Goal: Navigation & Orientation: Understand site structure

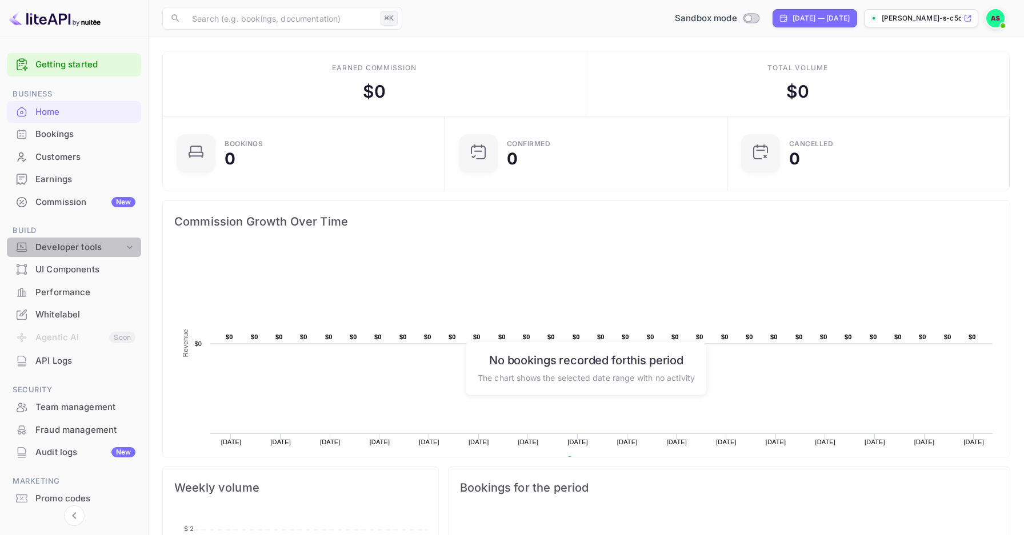
click at [124, 238] on div "Developer tools" at bounding box center [74, 248] width 134 height 20
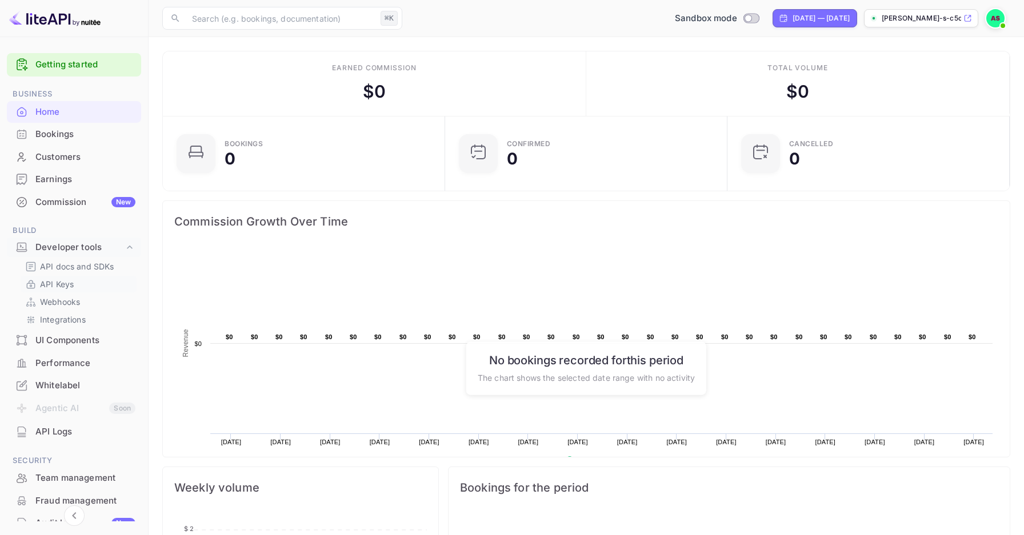
click at [74, 284] on p "API Keys" at bounding box center [57, 284] width 34 height 12
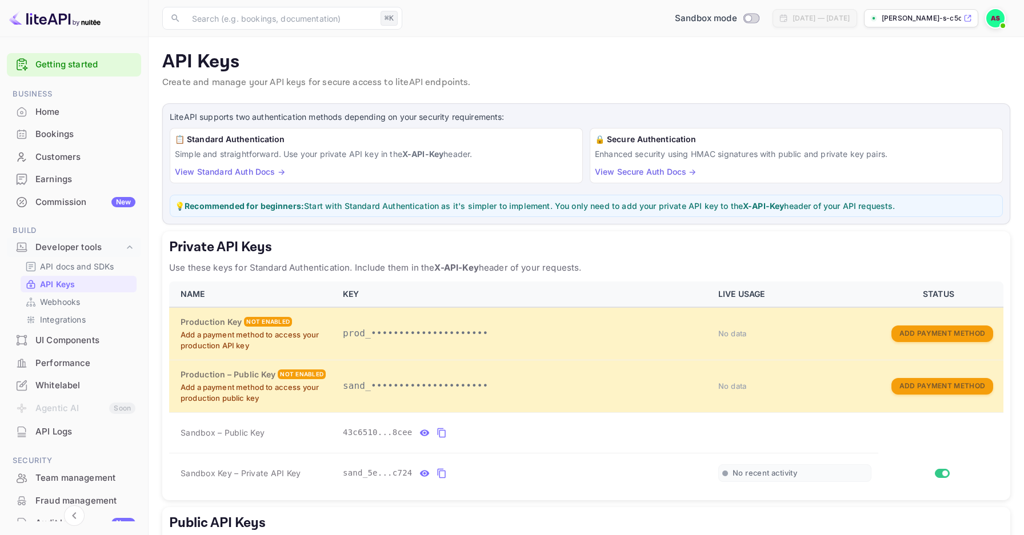
click at [66, 108] on div "Home" at bounding box center [85, 112] width 100 height 13
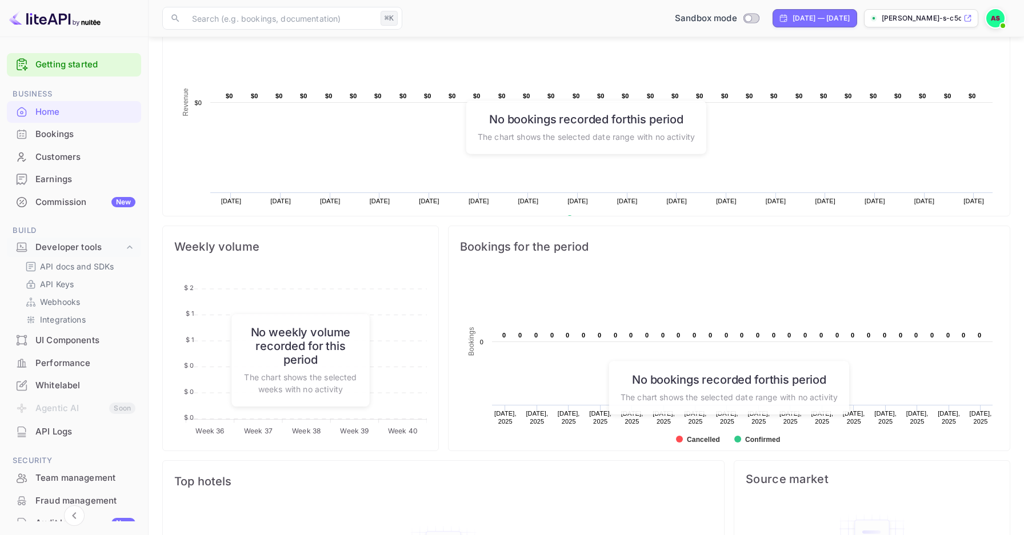
scroll to position [235, 0]
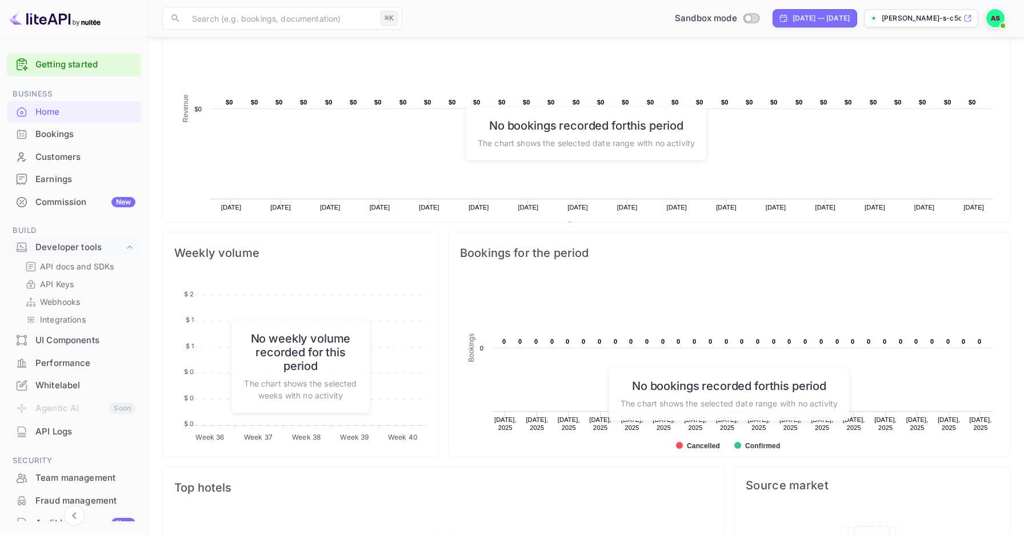
click at [743, 442] on rect at bounding box center [729, 370] width 538 height 183
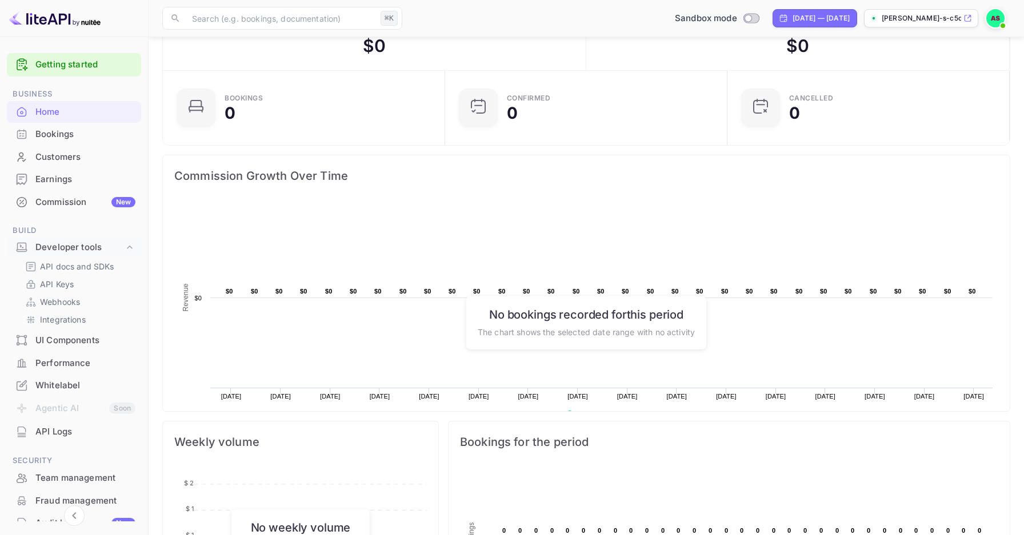
scroll to position [0, 0]
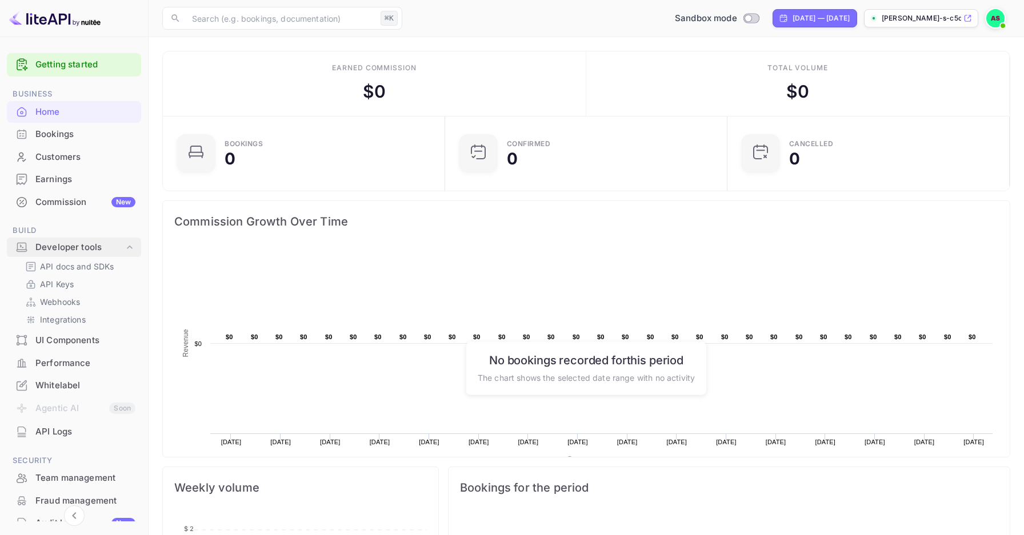
click at [66, 250] on div "Developer tools" at bounding box center [79, 247] width 89 height 13
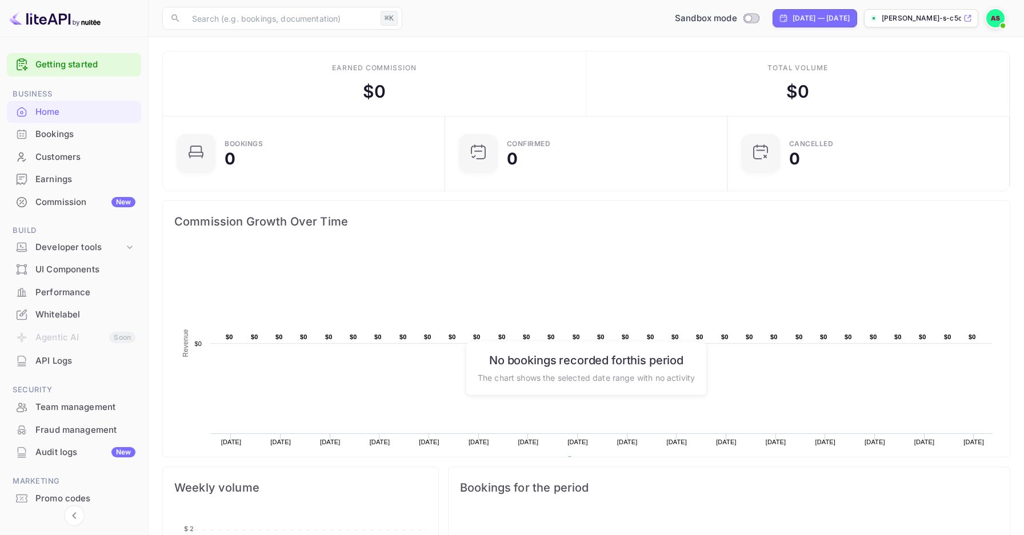
click at [56, 271] on div "UI Components" at bounding box center [85, 269] width 100 height 13
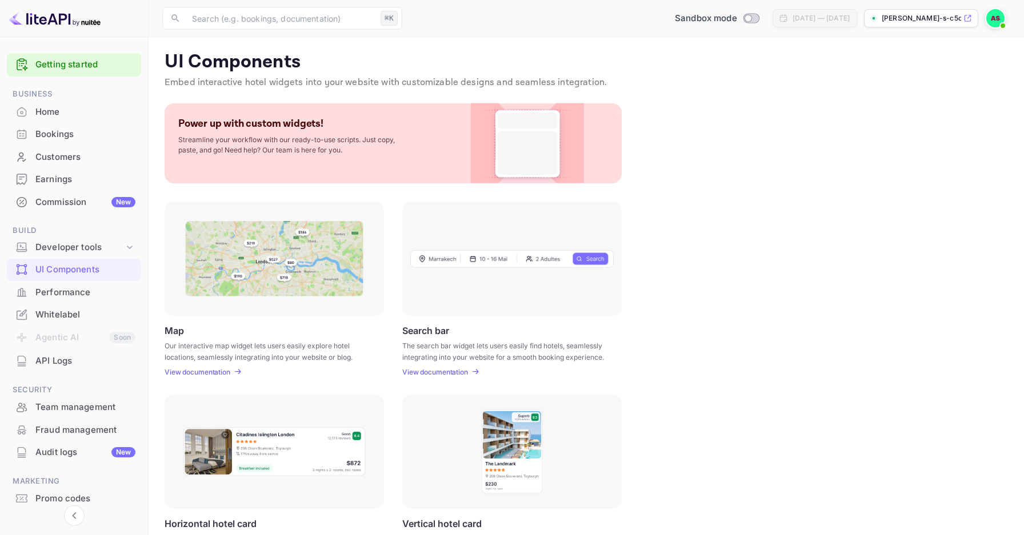
click at [60, 285] on div "Performance" at bounding box center [74, 293] width 134 height 22
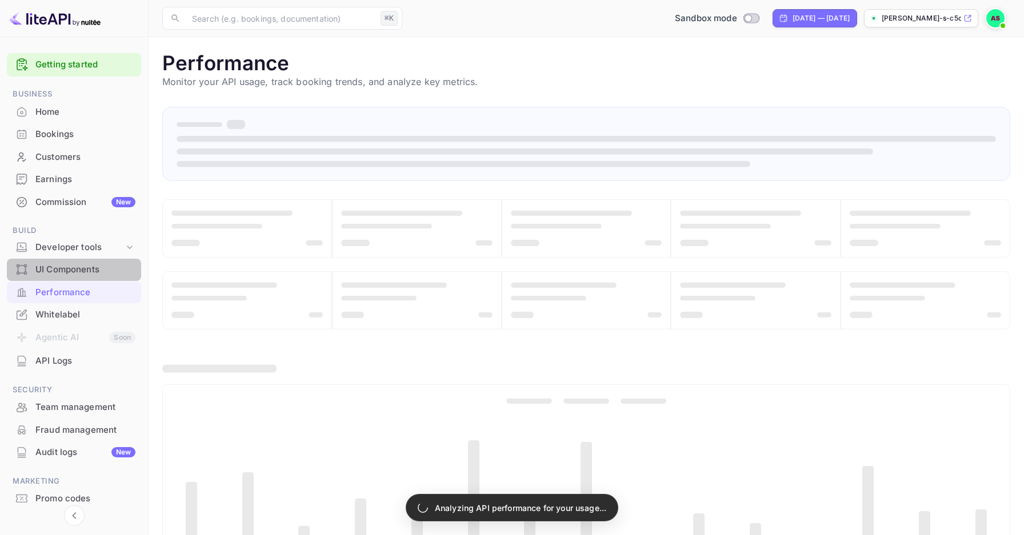
click at [70, 274] on div "UI Components" at bounding box center [85, 269] width 100 height 13
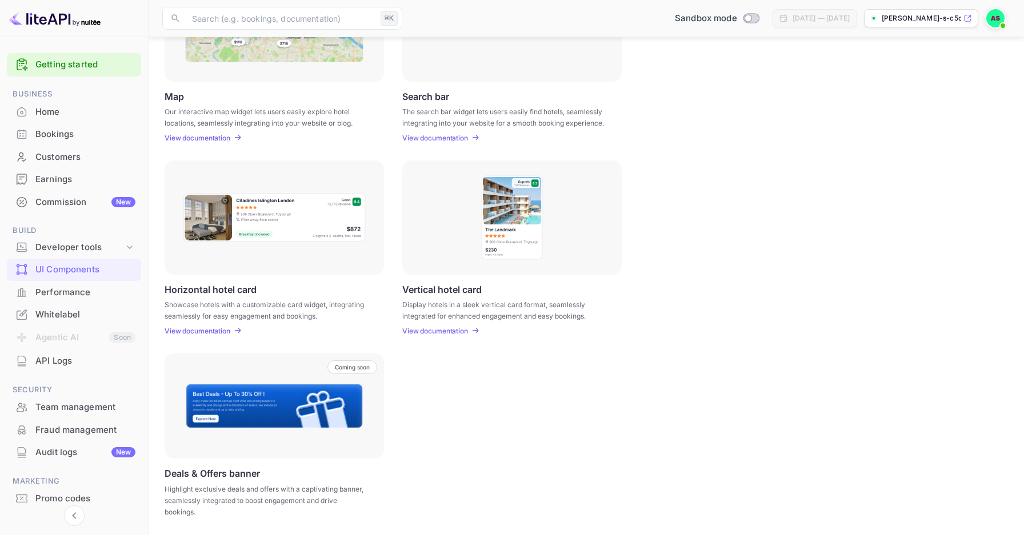
scroll to position [222, 0]
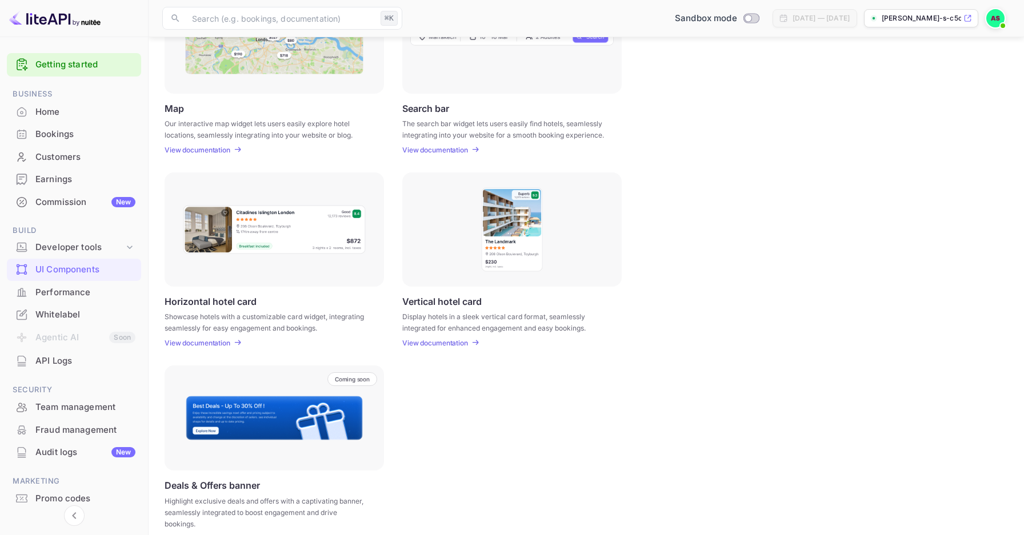
click at [59, 298] on div "Performance" at bounding box center [85, 292] width 100 height 13
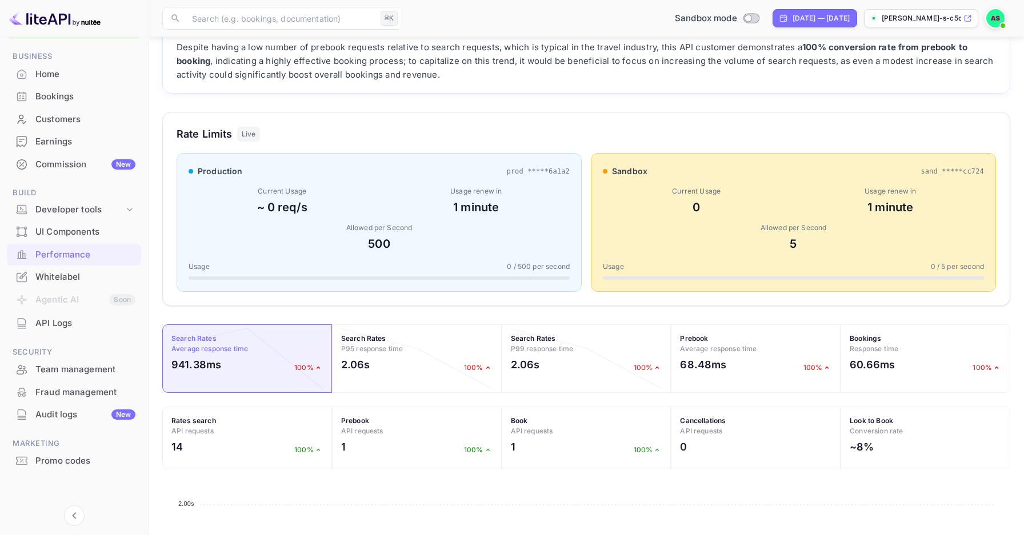
scroll to position [109, 0]
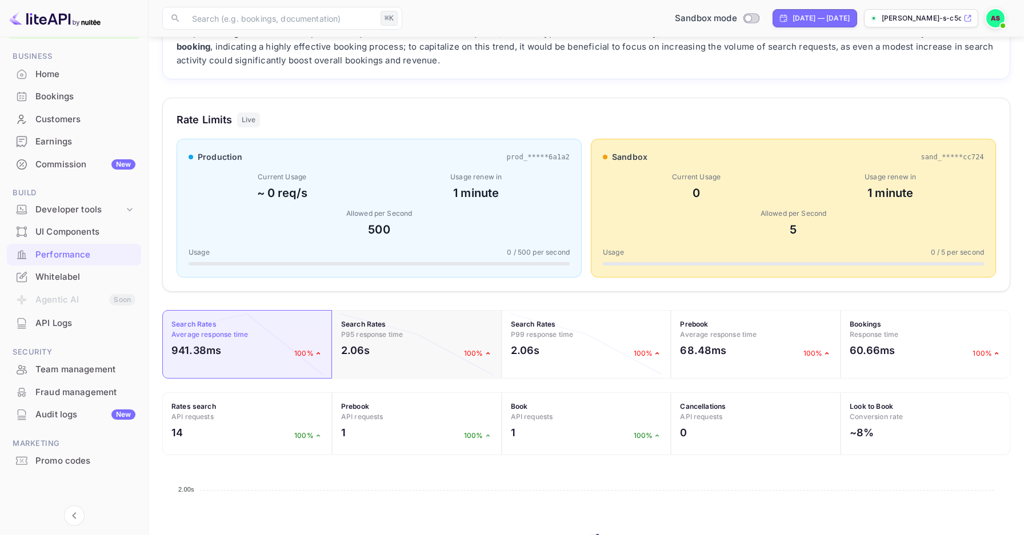
click at [360, 351] on h2 "2.06s" at bounding box center [355, 350] width 29 height 15
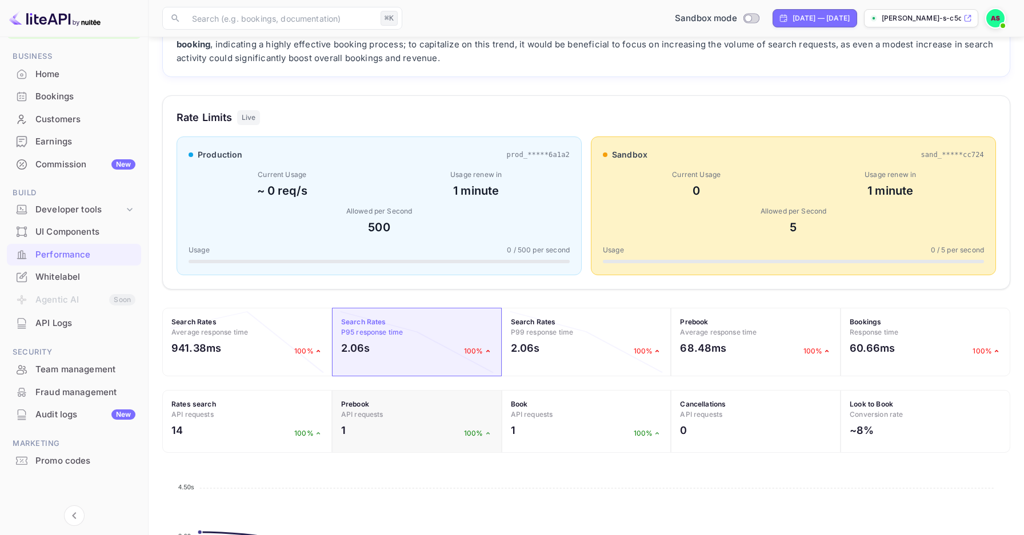
scroll to position [355, 0]
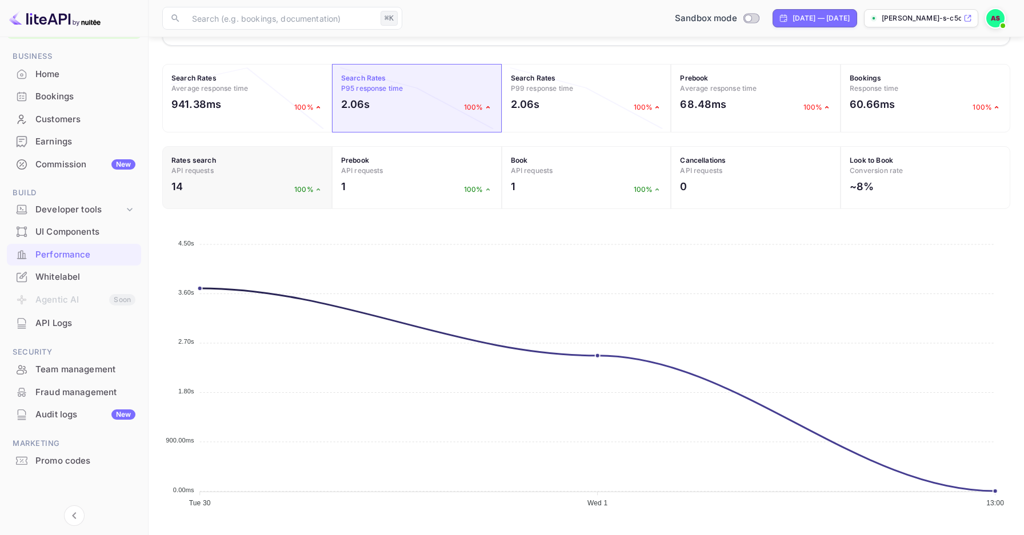
click at [306, 176] on div "Rates search API requests 14 100%" at bounding box center [247, 177] width 170 height 63
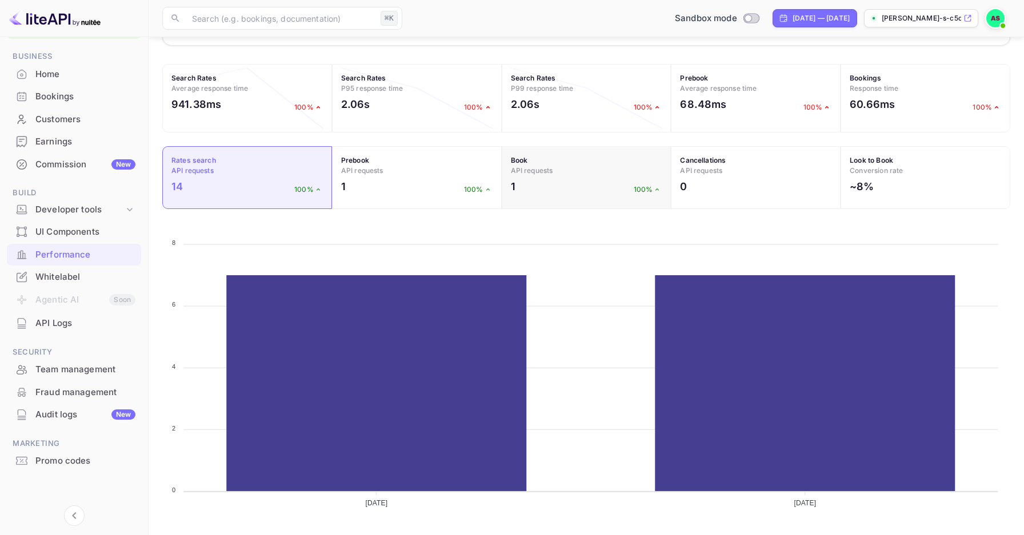
click at [585, 207] on div "Book API requests 1 100%" at bounding box center [587, 177] width 170 height 63
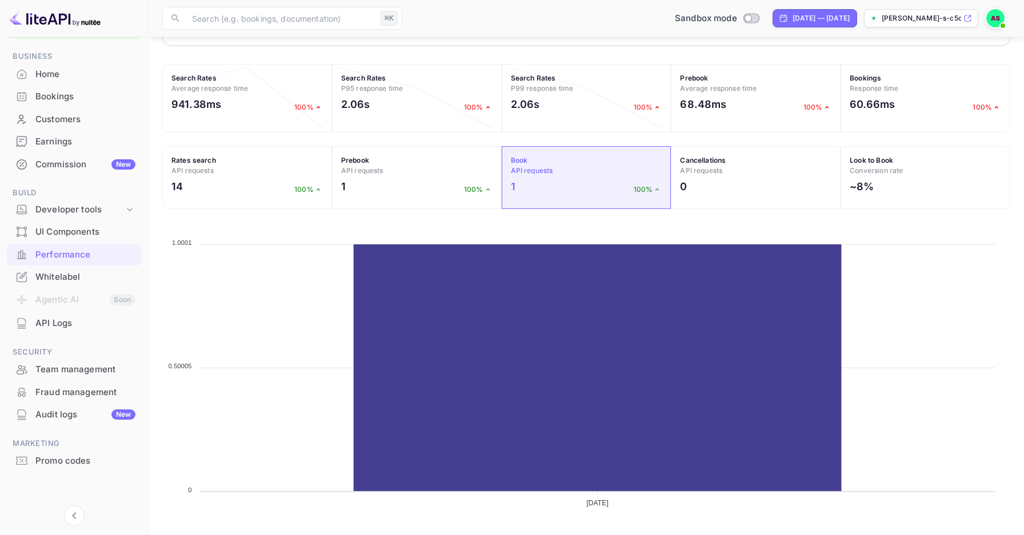
click at [901, 231] on icon "Sep [DATE] 1.0001 1.0001 0.50005 0.50005 0 0" at bounding box center [586, 370] width 848 height 286
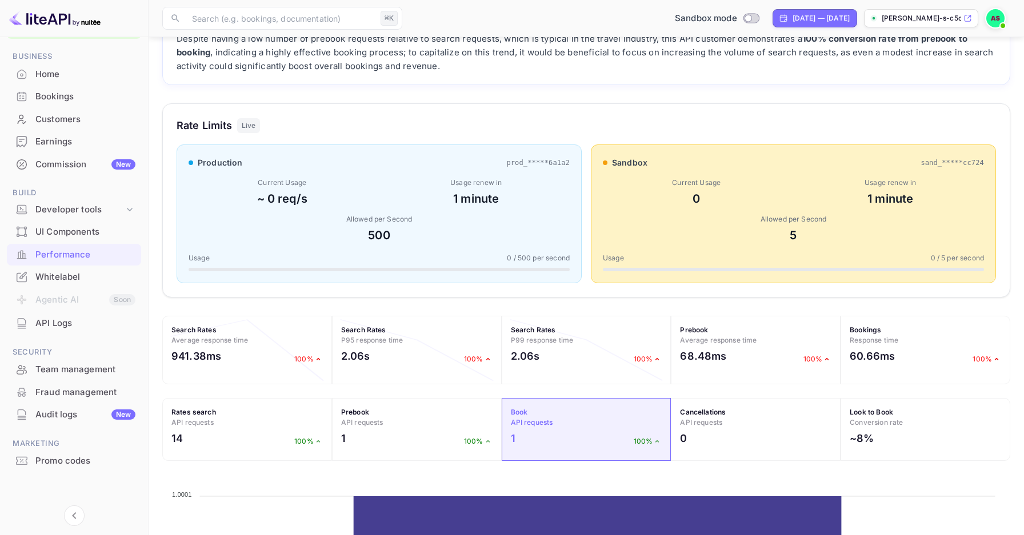
scroll to position [195, 0]
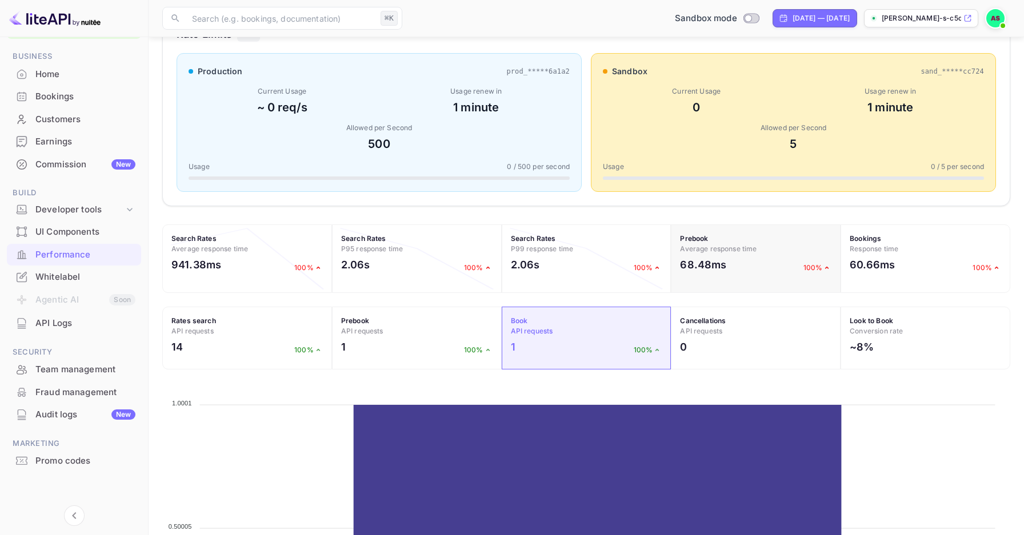
click at [751, 266] on div "68.48ms 100%" at bounding box center [755, 267] width 151 height 21
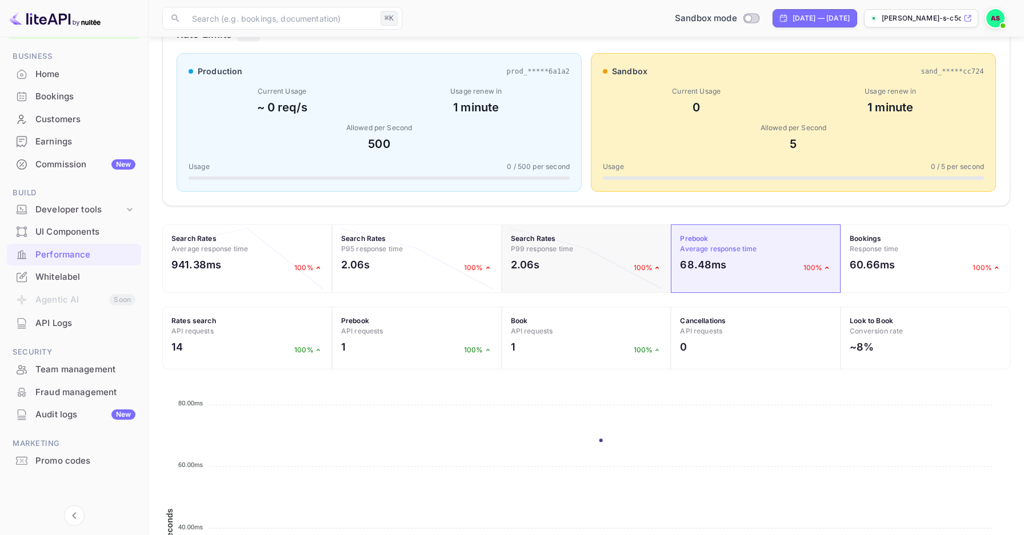
click at [622, 261] on div "2.06s 100%" at bounding box center [586, 267] width 151 height 21
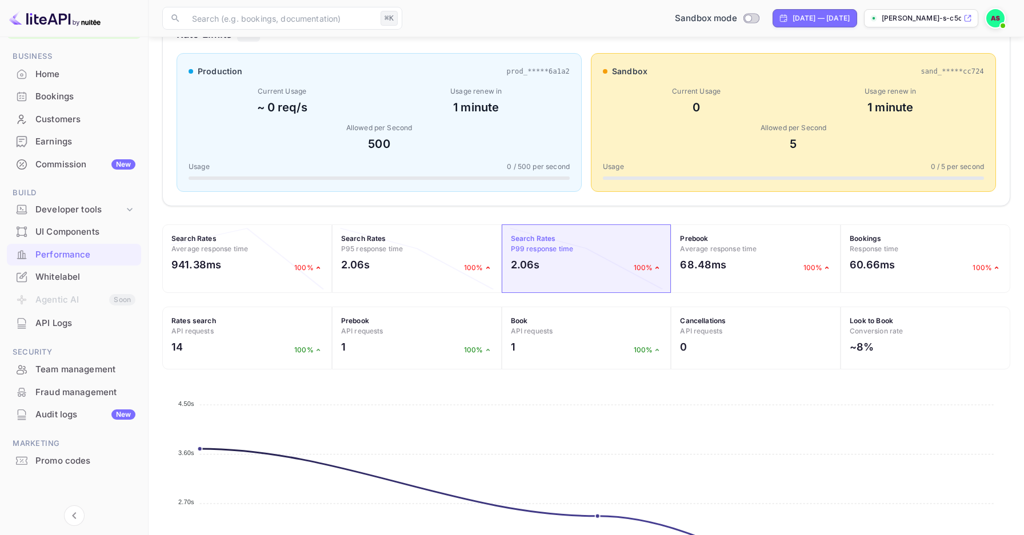
scroll to position [355, 0]
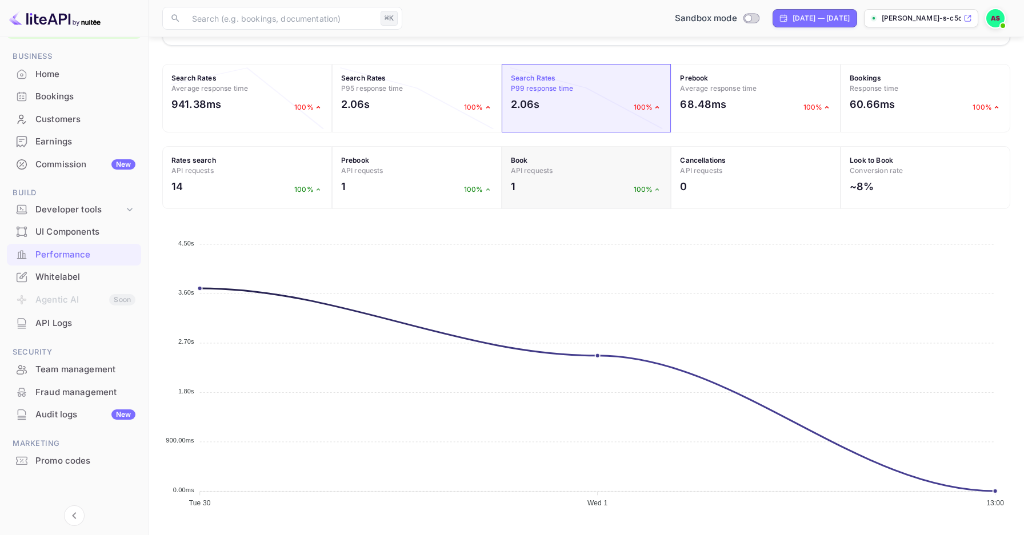
click at [630, 179] on div "1 100%" at bounding box center [586, 189] width 151 height 21
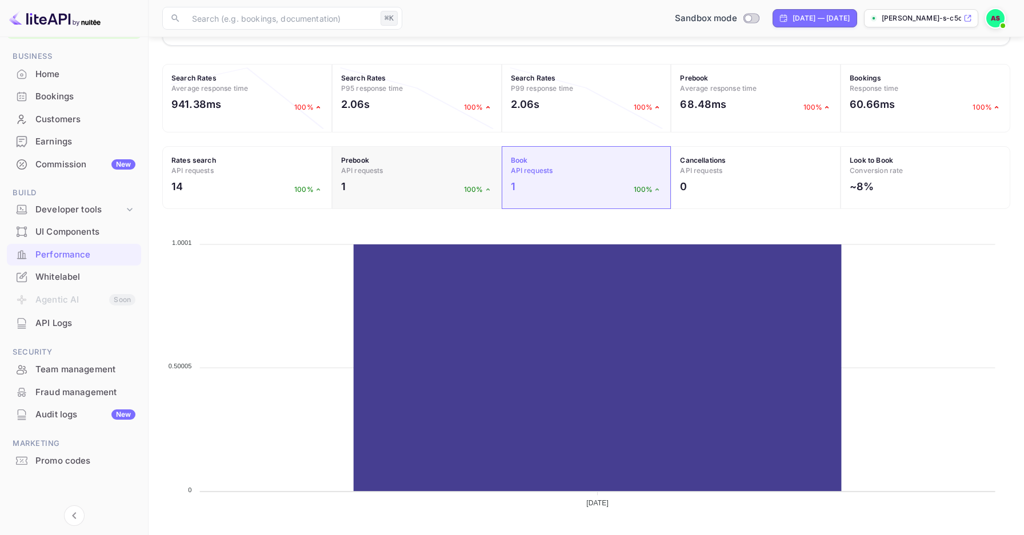
scroll to position [0, 0]
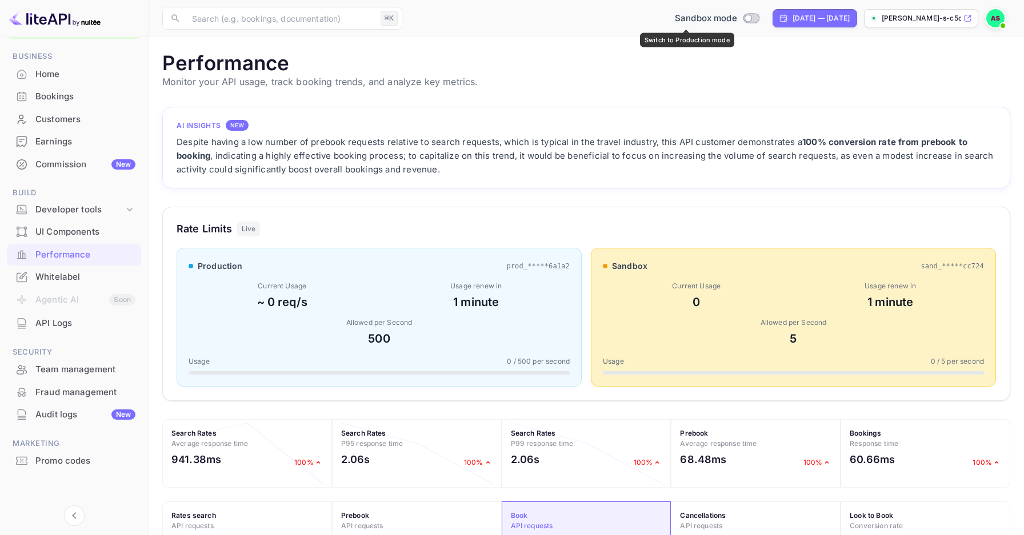
click at [721, 23] on div "Sandbox mode" at bounding box center [716, 18] width 93 height 13
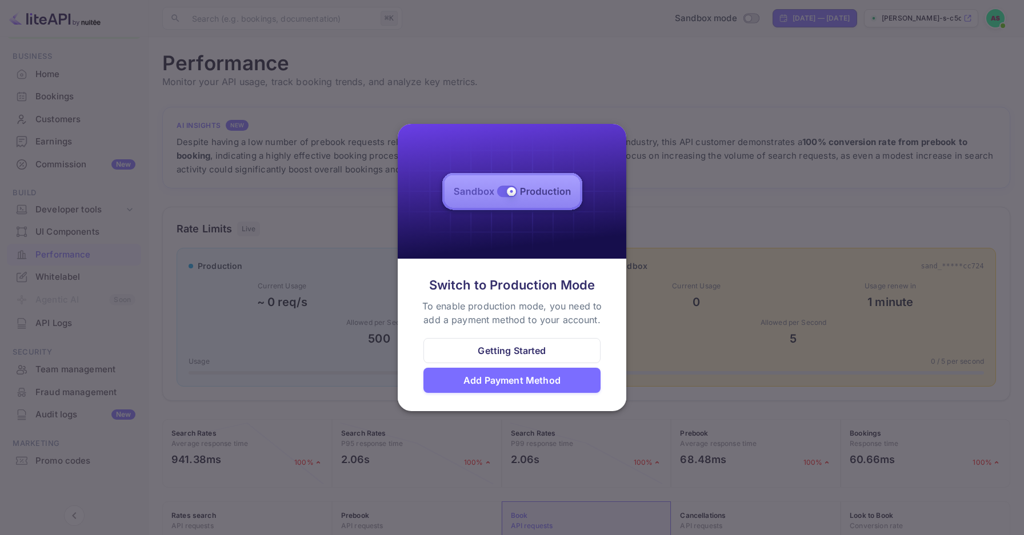
click at [571, 352] on div "Getting Started" at bounding box center [511, 350] width 177 height 25
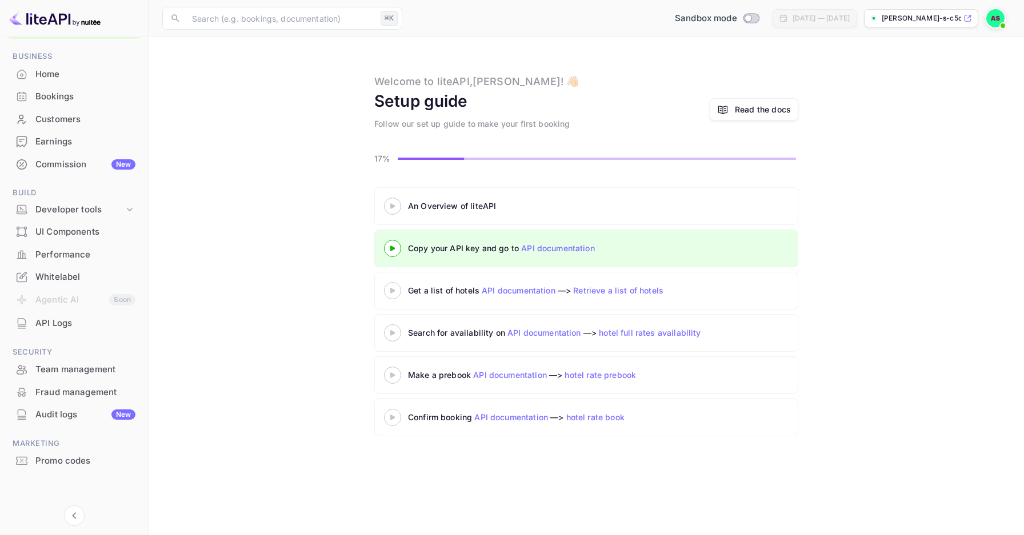
click at [79, 126] on div "Customers" at bounding box center [74, 120] width 134 height 22
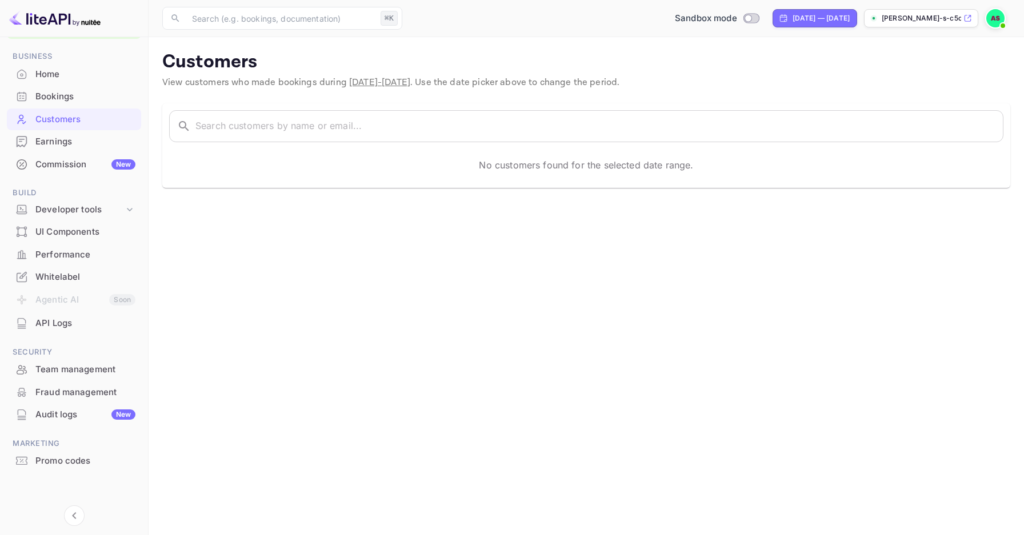
click at [68, 142] on div "Earnings" at bounding box center [85, 141] width 100 height 13
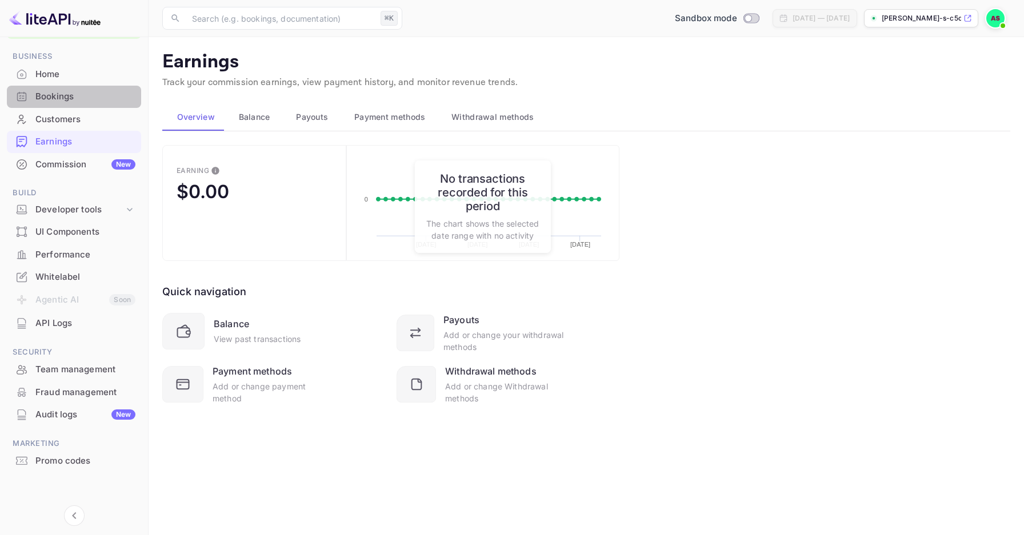
click at [95, 101] on div "Bookings" at bounding box center [85, 96] width 100 height 13
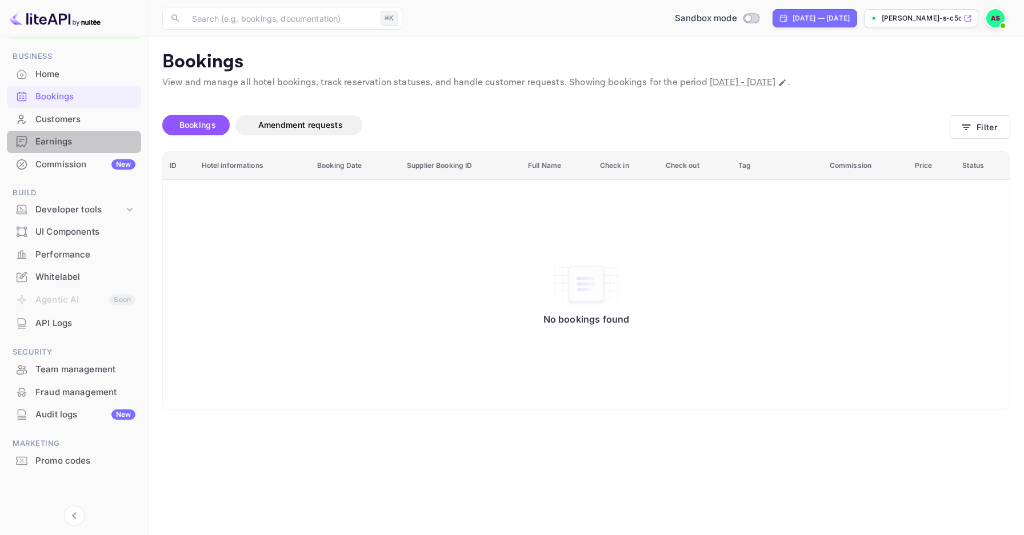
click at [98, 142] on div "Earnings" at bounding box center [85, 141] width 100 height 13
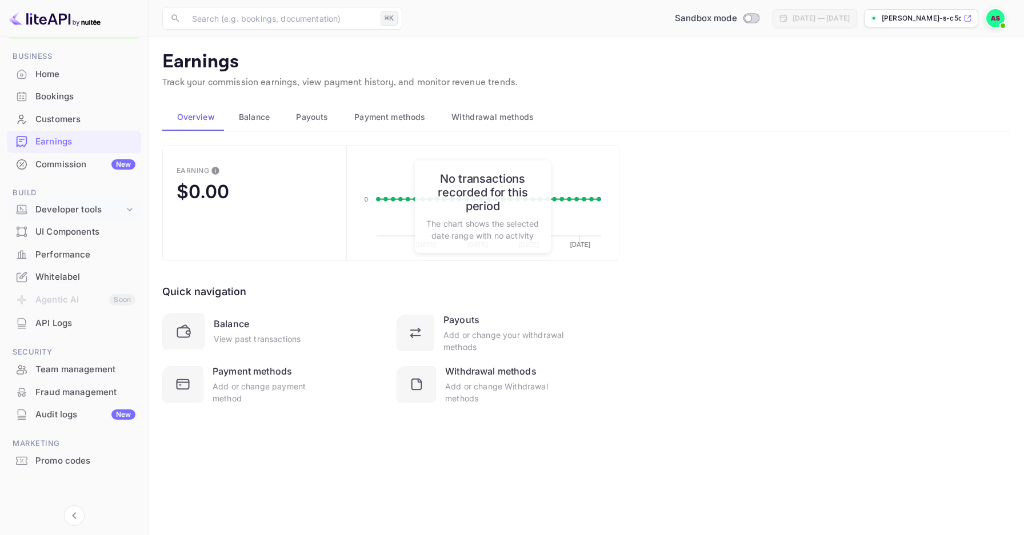
click at [89, 209] on div "Developer tools" at bounding box center [79, 209] width 89 height 13
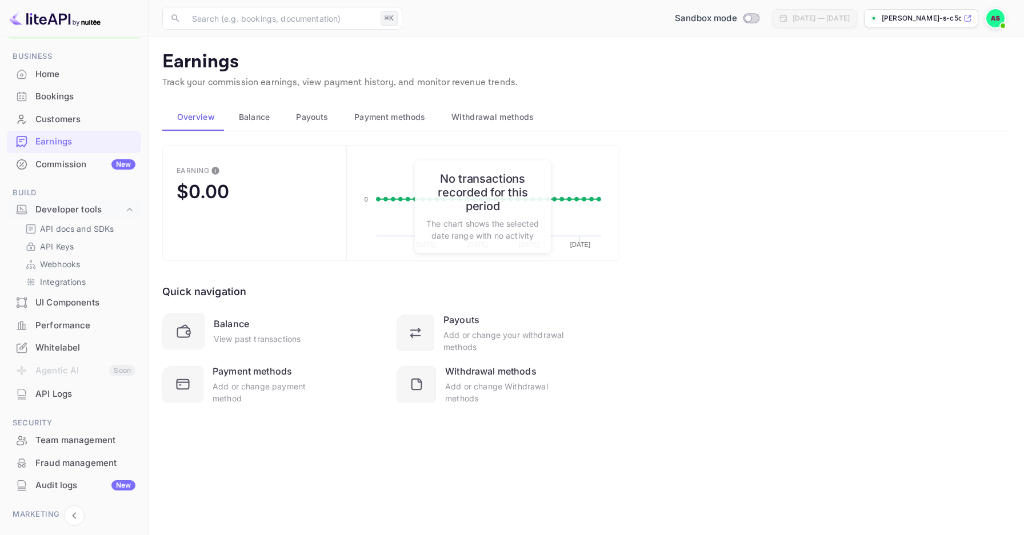
click at [74, 297] on div "UI Components" at bounding box center [85, 302] width 100 height 13
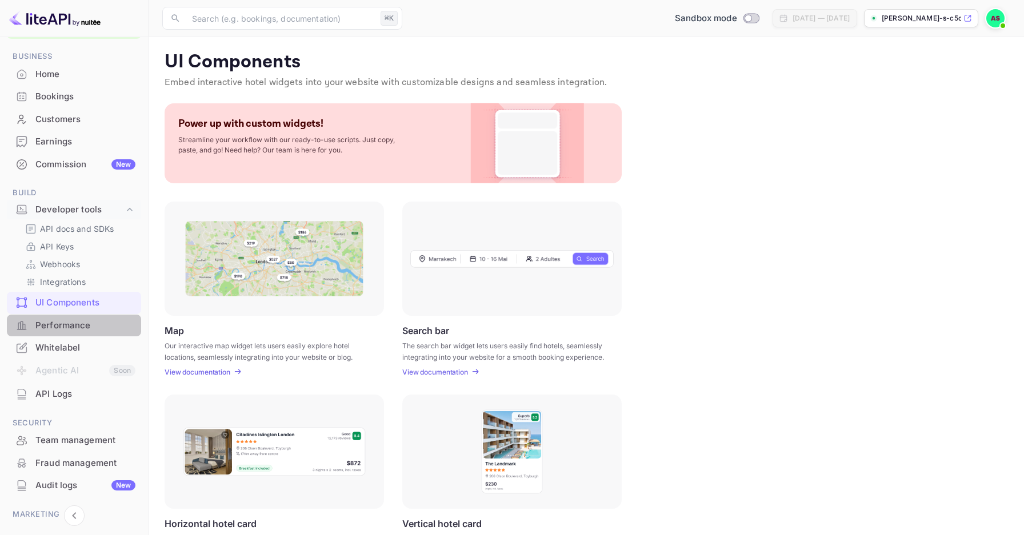
click at [77, 319] on div "Performance" at bounding box center [85, 325] width 100 height 13
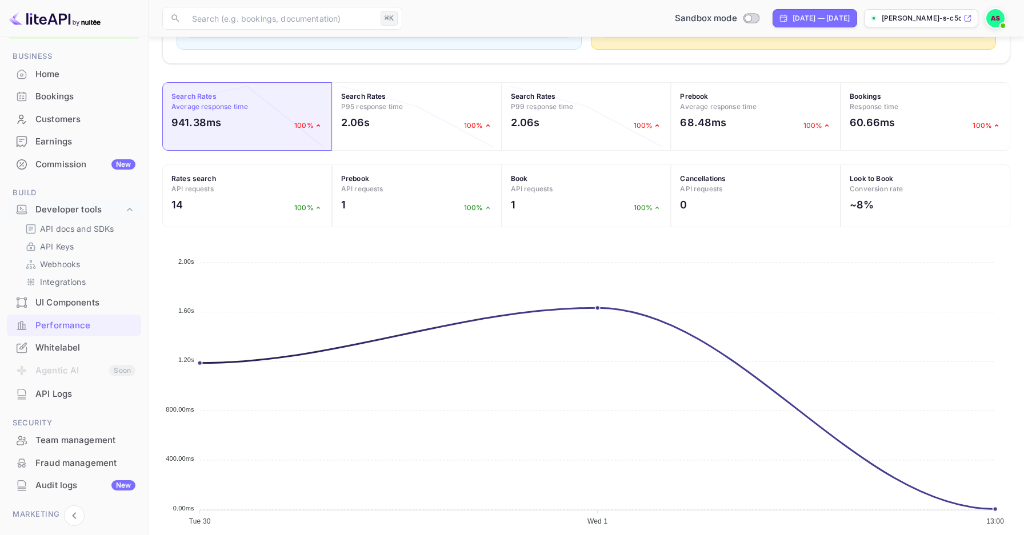
scroll to position [342, 0]
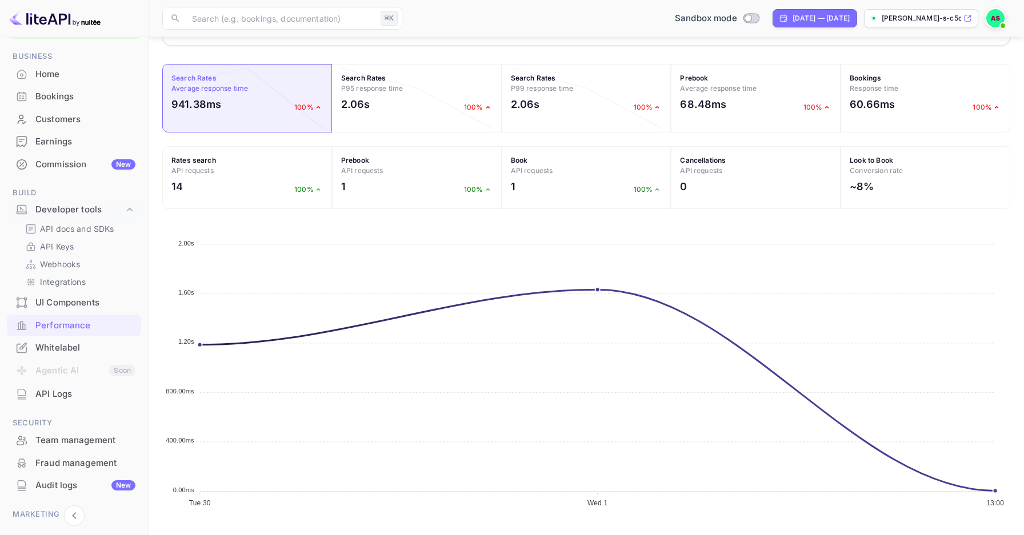
drag, startPoint x: 660, startPoint y: 141, endPoint x: 631, endPoint y: 168, distance: 40.4
click at [660, 140] on div "AI Insights NEW The API customer is maintaining a 100% conversion rate from pre…" at bounding box center [586, 143] width 848 height 756
click at [605, 187] on div "1 100%" at bounding box center [586, 189] width 151 height 21
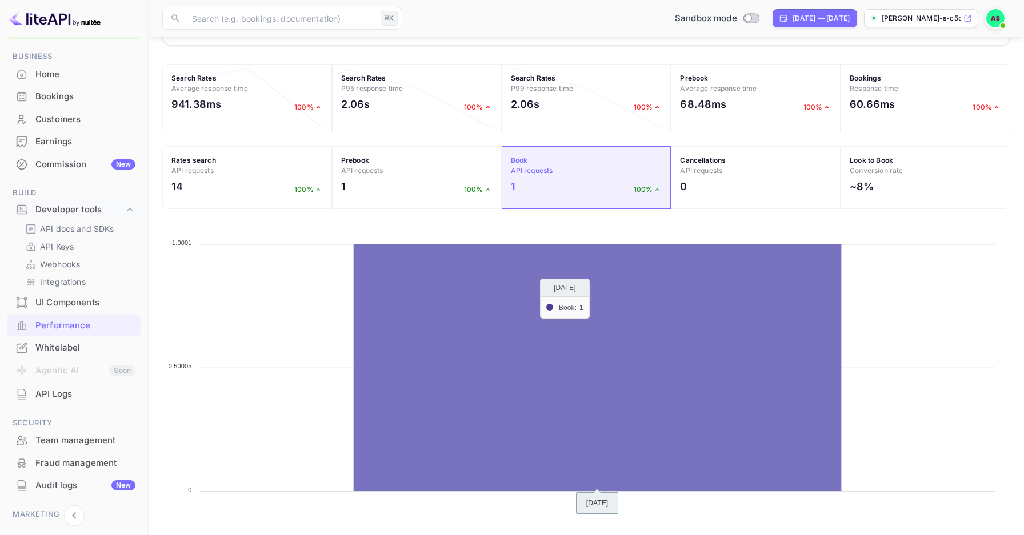
click at [597, 318] on icon at bounding box center [598, 367] width 488 height 247
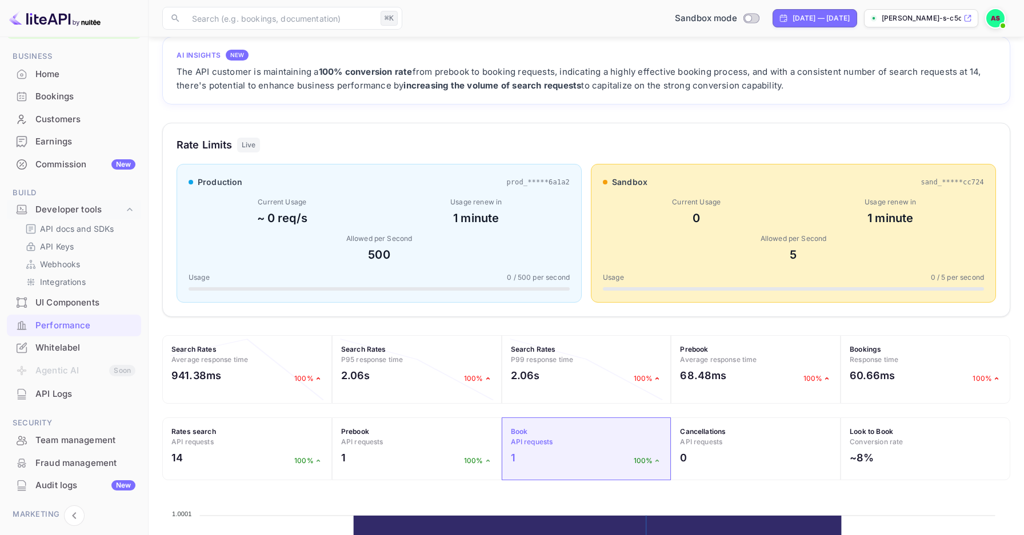
scroll to position [48, 0]
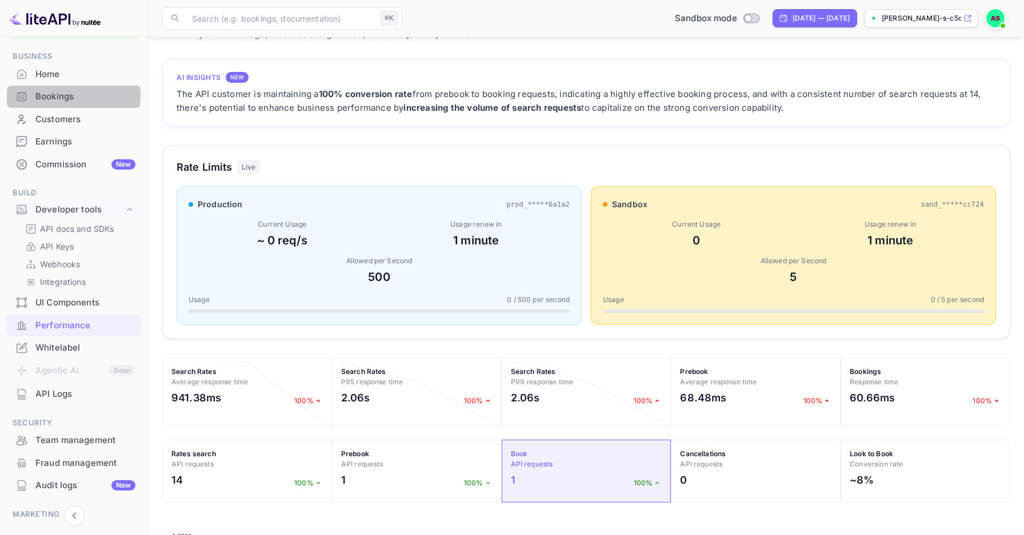
click at [68, 95] on div "Bookings" at bounding box center [85, 96] width 100 height 13
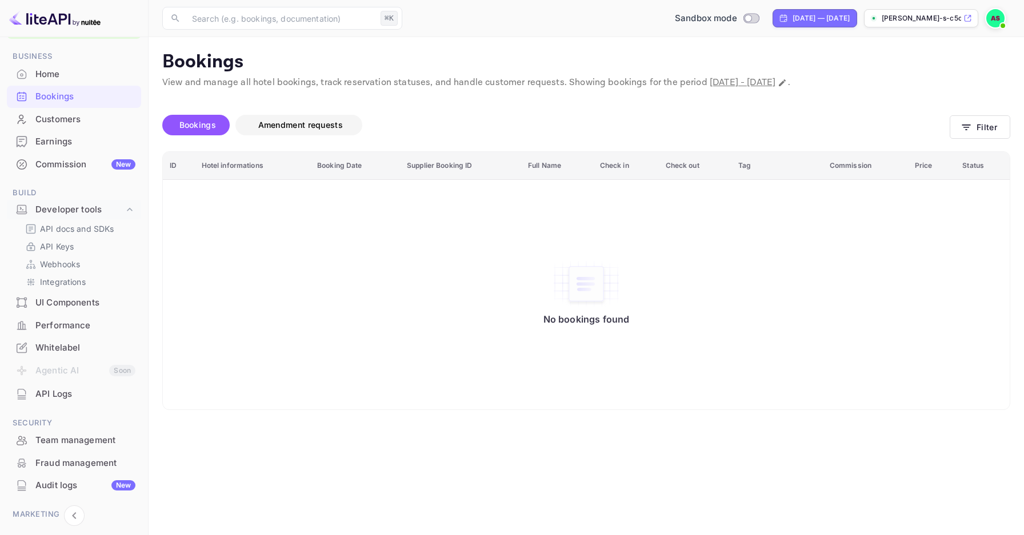
click at [336, 134] on button "Amendment requests" at bounding box center [298, 125] width 127 height 21
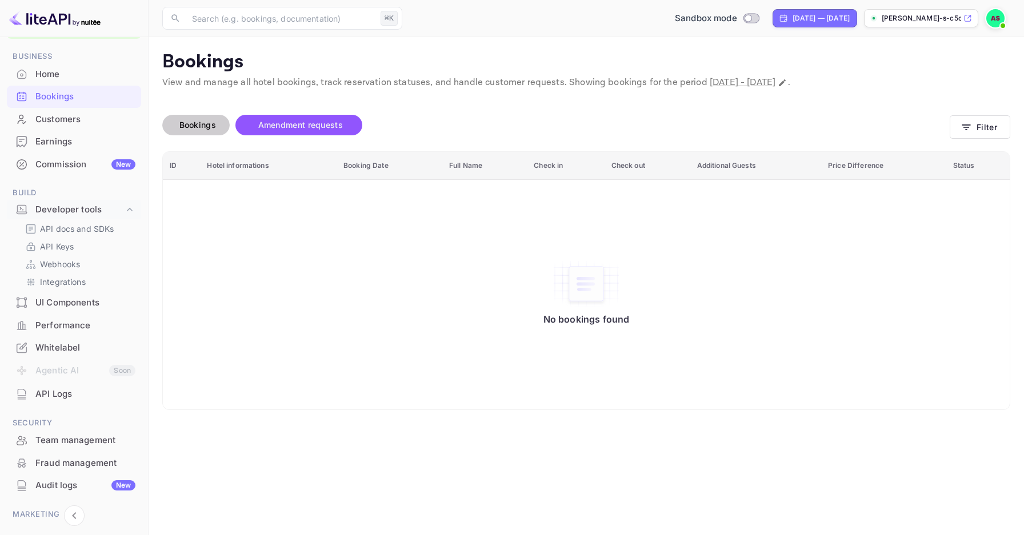
click at [216, 122] on span "Bookings" at bounding box center [198, 125] width 48 height 14
